Goal: Task Accomplishment & Management: Manage account settings

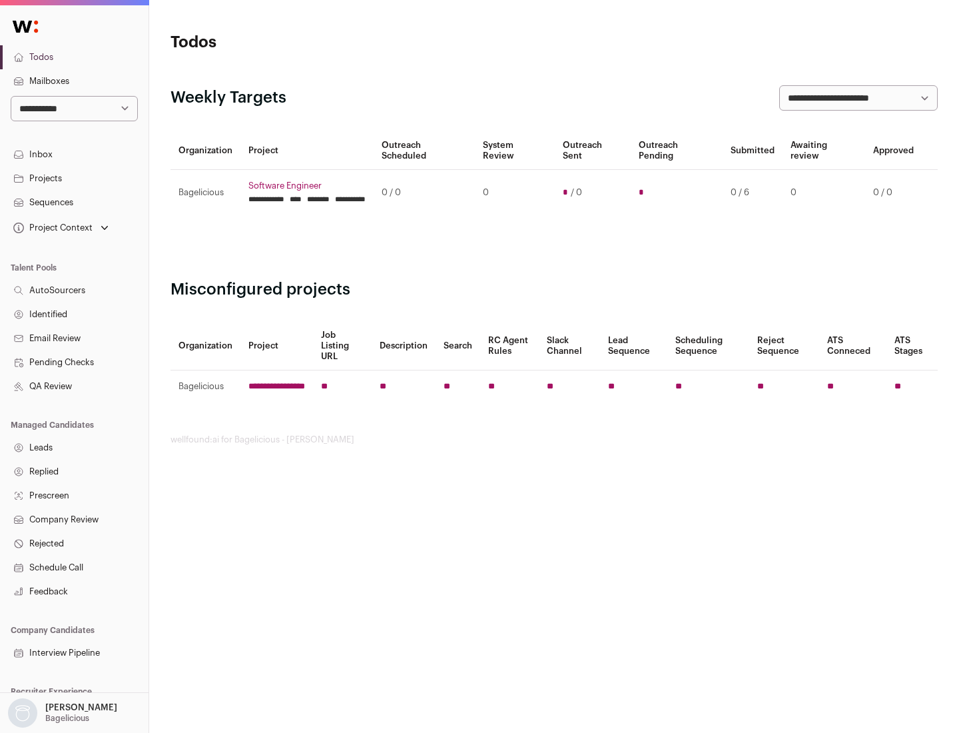
click at [74, 178] on link "Projects" at bounding box center [74, 179] width 149 height 24
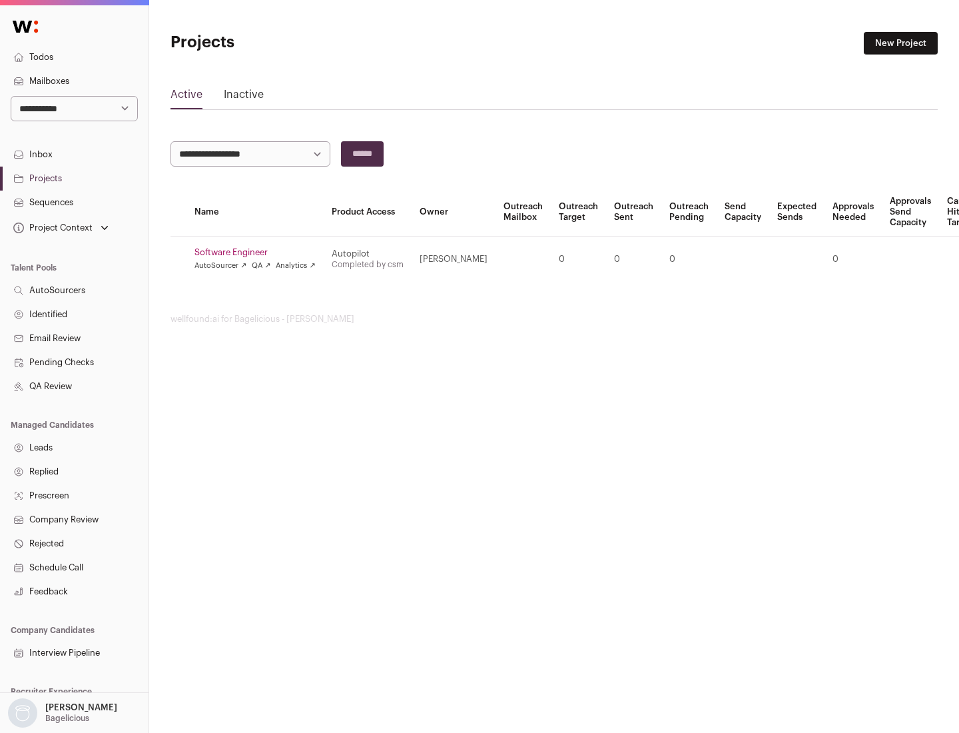
click at [259, 252] on link "Software Engineer" at bounding box center [255, 252] width 121 height 11
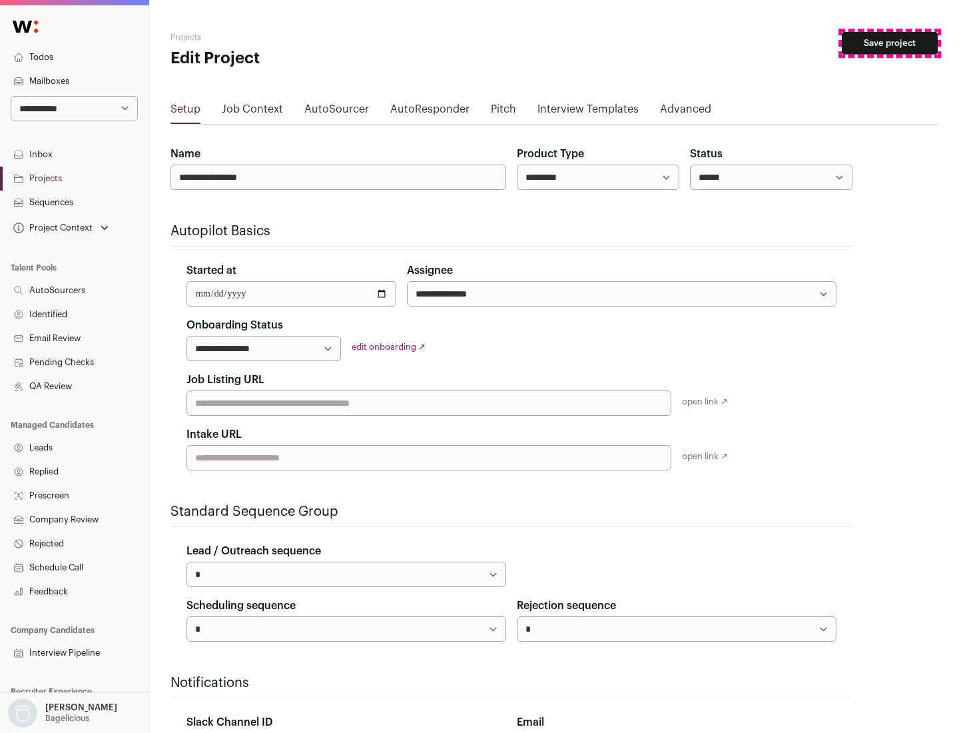
click at [890, 43] on button "Save project" at bounding box center [890, 43] width 96 height 23
